Goal: Task Accomplishment & Management: Use online tool/utility

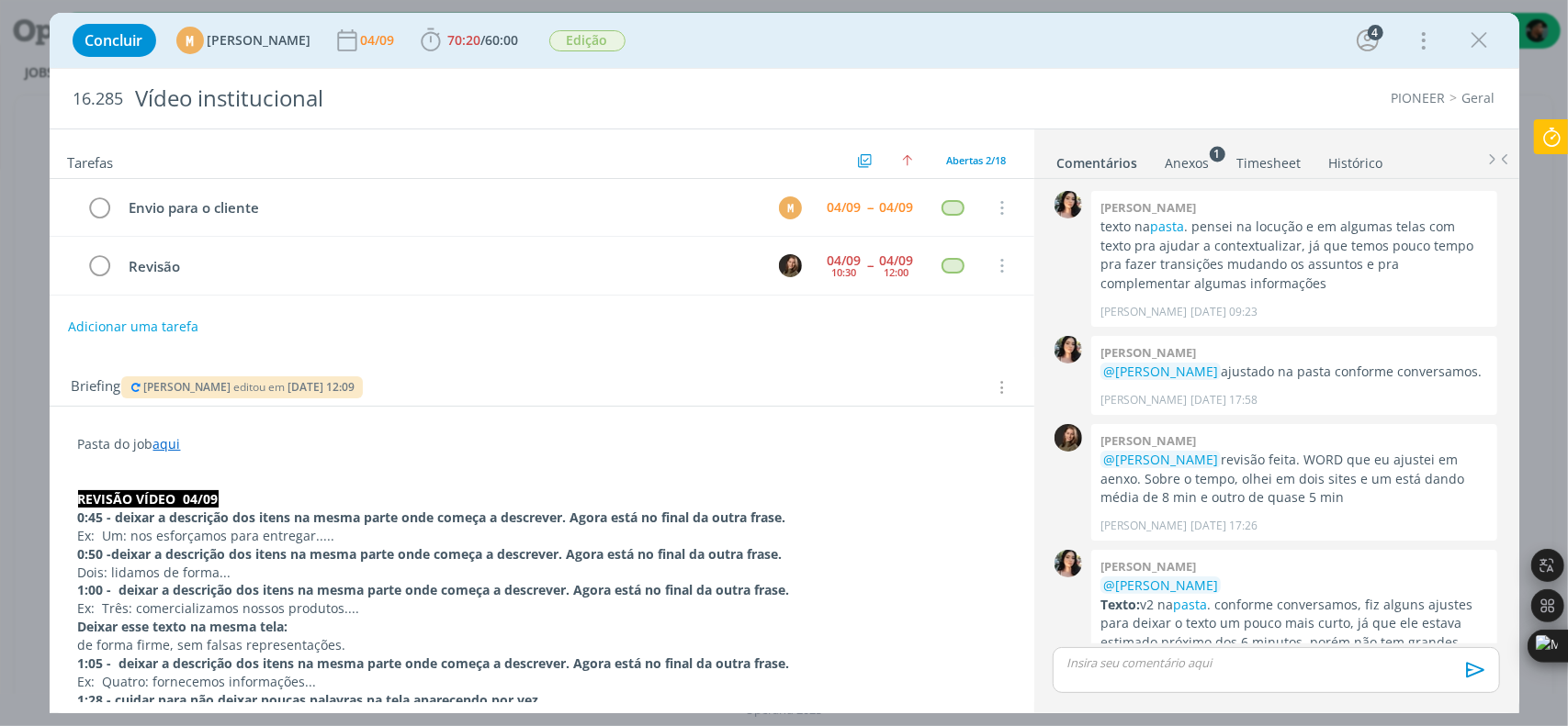
scroll to position [571, 0]
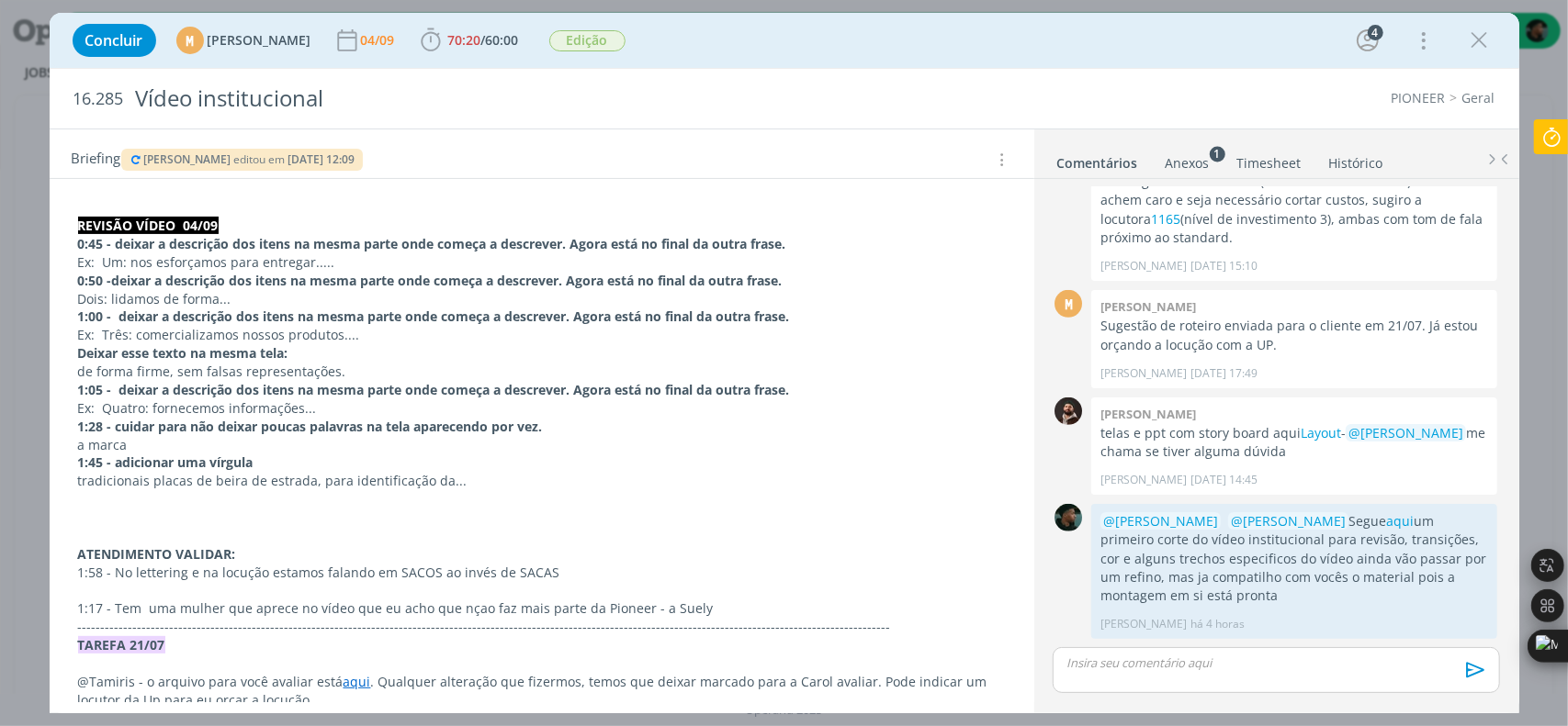
click at [1527, 150] on div "Concluir M [PERSON_NAME] 04/09 70:20 / 60:00 Iniciar Apontar Data * [DATE] Hora…" at bounding box center [784, 363] width 1568 height 726
click at [1544, 142] on icon at bounding box center [1551, 137] width 33 height 36
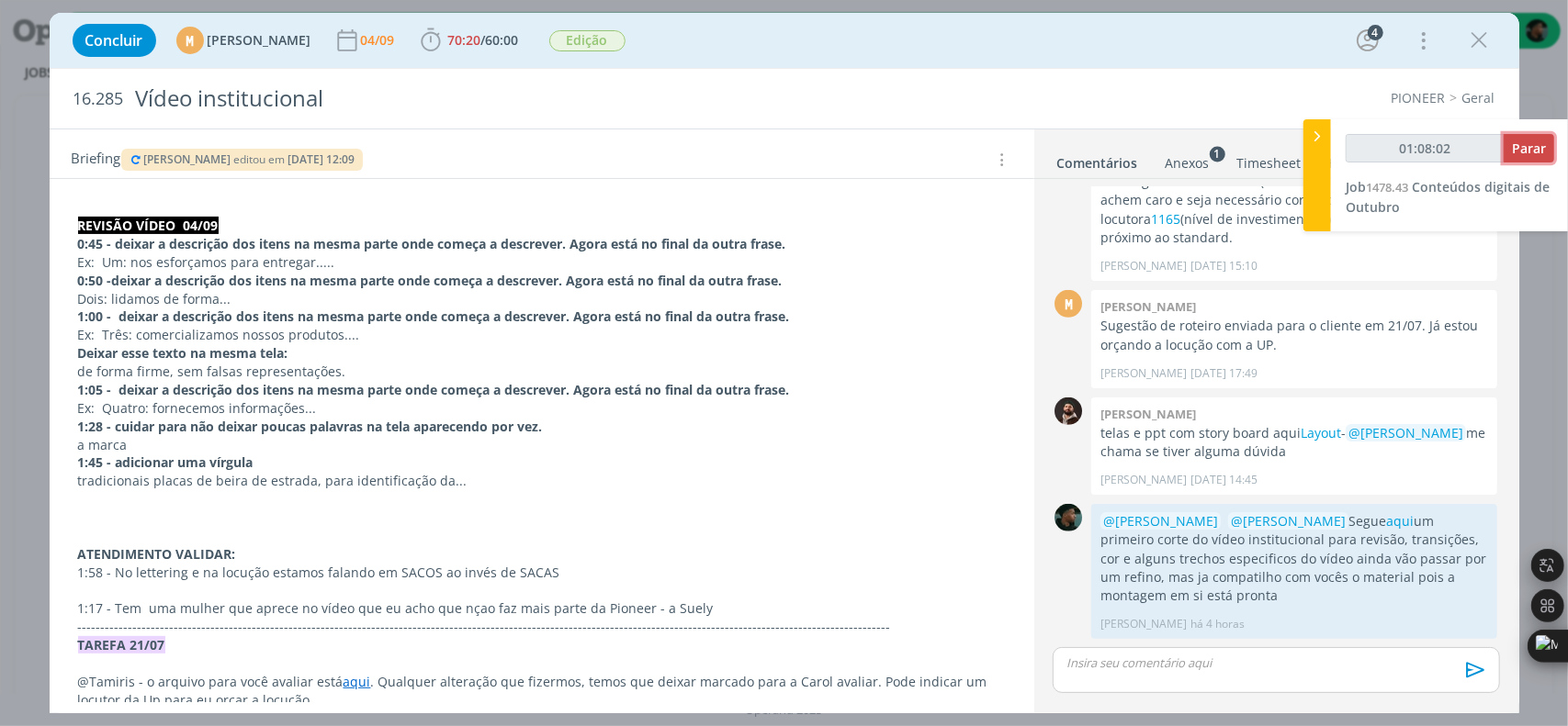
type input "01:08:03"
click at [1542, 142] on span "Parar" at bounding box center [1528, 148] width 34 height 18
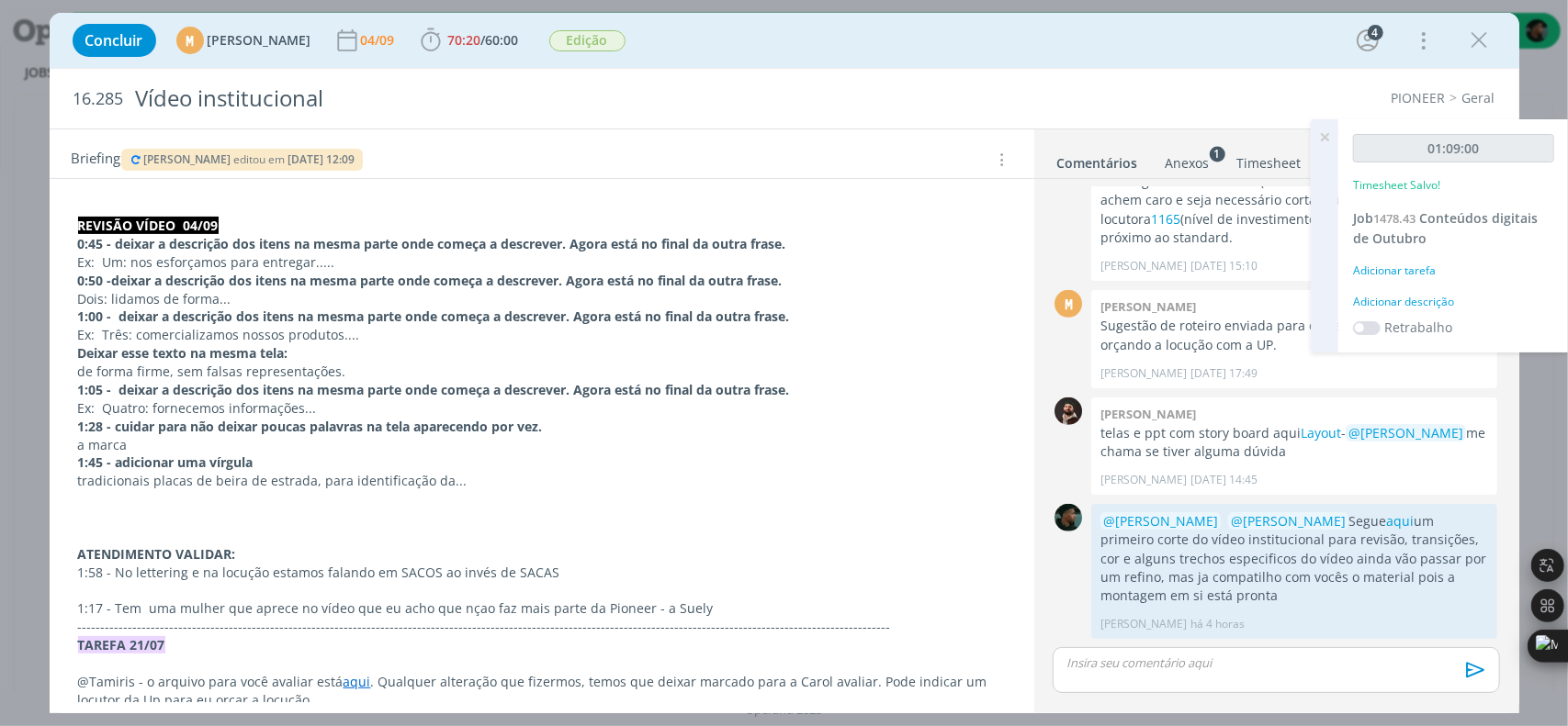
click at [1411, 297] on div "Adicionar descrição" at bounding box center [1453, 302] width 201 height 17
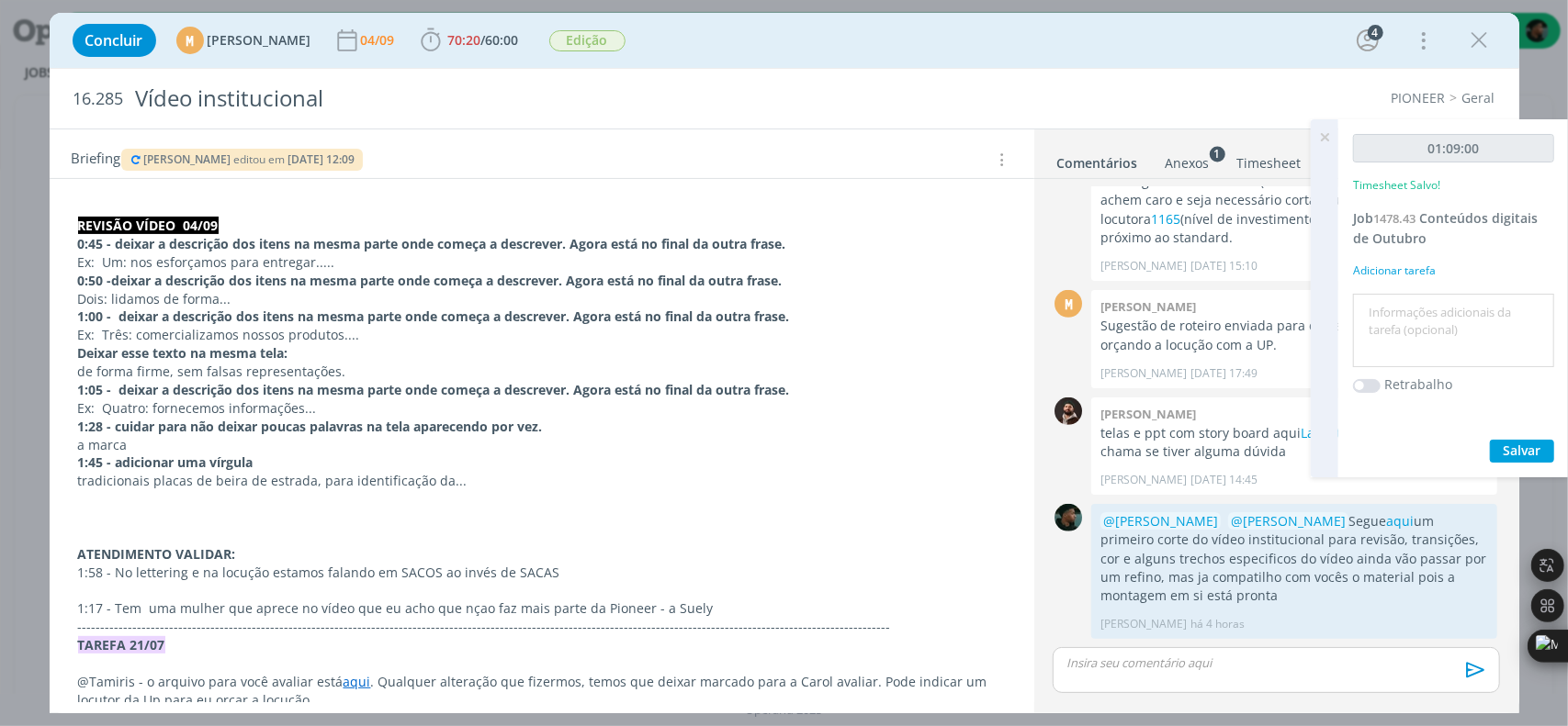
click at [1405, 317] on textarea at bounding box center [1454, 331] width 192 height 66
type textarea "arquivos - projeto"
click at [1537, 453] on span "Salvar" at bounding box center [1522, 450] width 38 height 18
